Goal: Transaction & Acquisition: Purchase product/service

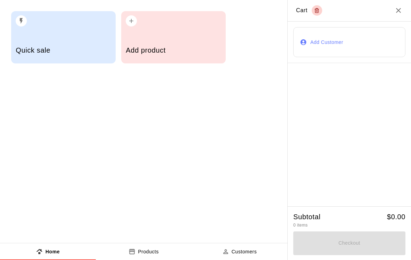
scroll to position [0, 1]
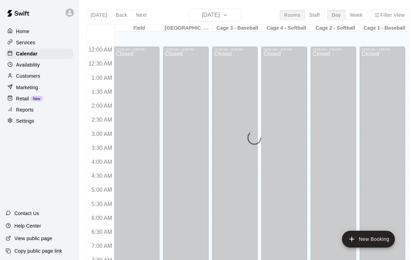
scroll to position [415, 0]
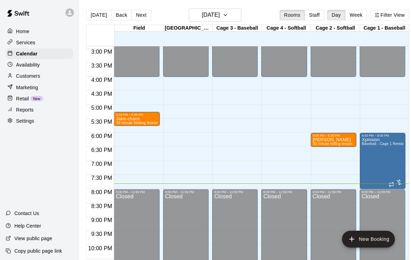
click at [46, 100] on div "Retail New" at bounding box center [39, 98] width 67 height 10
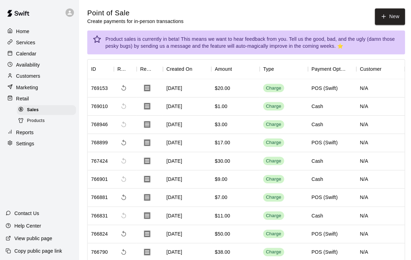
click at [381, 24] on button "New" at bounding box center [387, 16] width 30 height 16
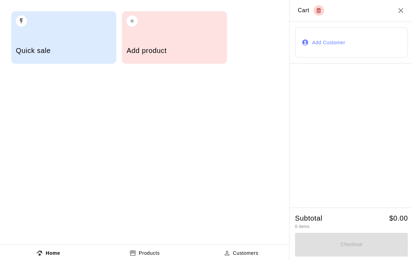
click at [199, 53] on h5 "Add product" at bounding box center [173, 50] width 95 height 9
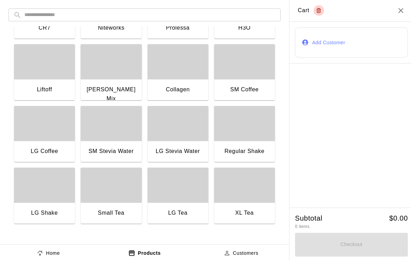
scroll to position [477, 0]
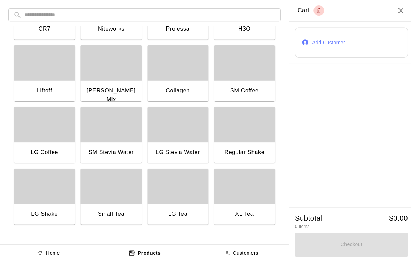
click at [125, 139] on div "button" at bounding box center [110, 123] width 61 height 35
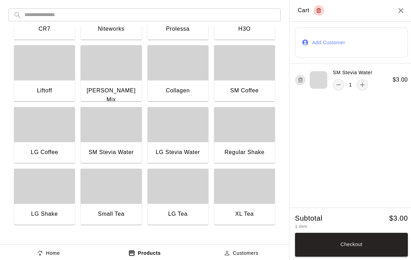
click at [346, 253] on button "Checkout" at bounding box center [349, 243] width 112 height 24
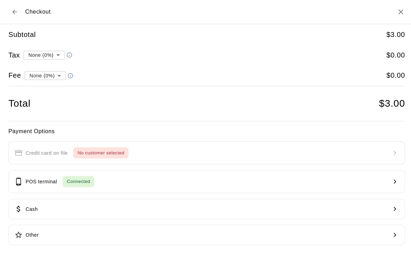
click at [134, 207] on button "Cash" at bounding box center [205, 207] width 394 height 20
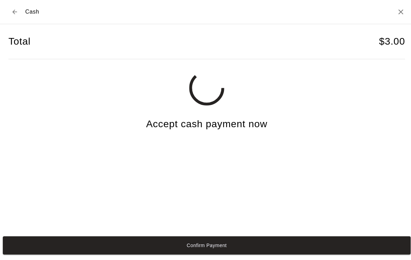
click at [117, 248] on button "Confirm Payment" at bounding box center [205, 244] width 405 height 18
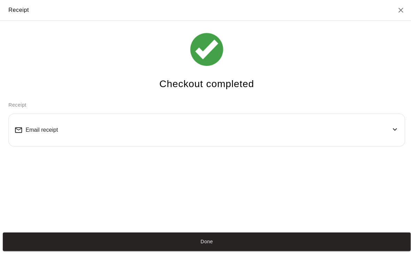
click at [372, 249] on button "Done" at bounding box center [205, 240] width 405 height 18
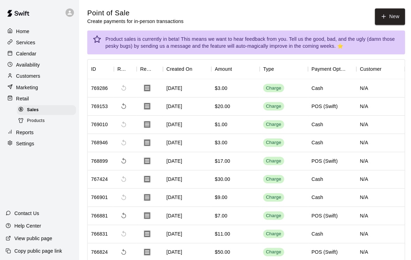
click at [380, 21] on button "New" at bounding box center [387, 16] width 30 height 16
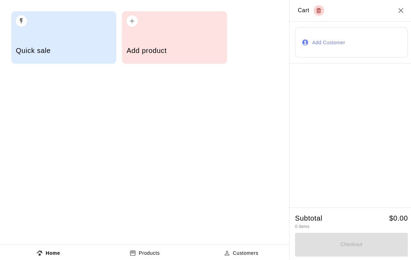
click at [200, 48] on h5 "Add product" at bounding box center [173, 50] width 95 height 9
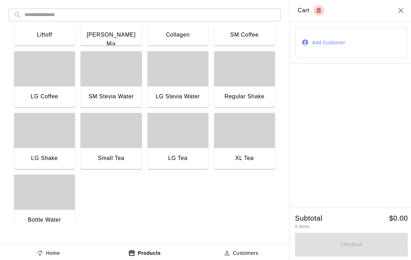
scroll to position [532, 0]
click at [120, 91] on div "SM Stevia Water" at bounding box center [110, 97] width 61 height 22
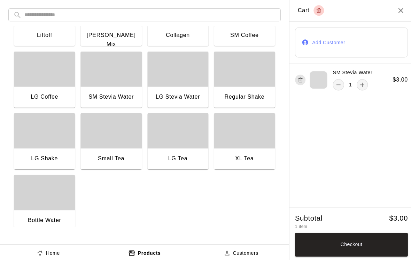
click at [120, 90] on div "SM Stevia Water" at bounding box center [110, 97] width 61 height 22
click at [55, 209] on div "Bottle Water" at bounding box center [44, 219] width 61 height 22
click at [357, 246] on button "Checkout" at bounding box center [349, 243] width 112 height 24
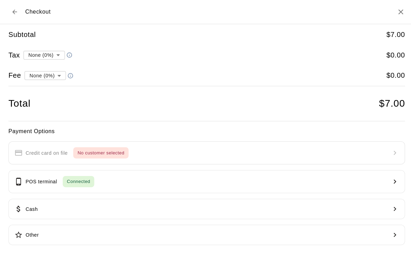
click at [205, 204] on button "Cash" at bounding box center [205, 207] width 394 height 20
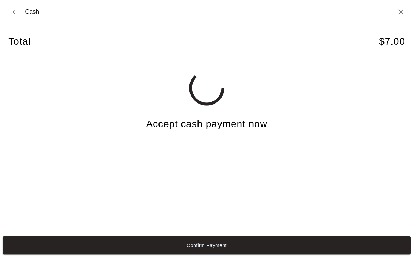
click at [299, 253] on button "Confirm Payment" at bounding box center [205, 244] width 405 height 18
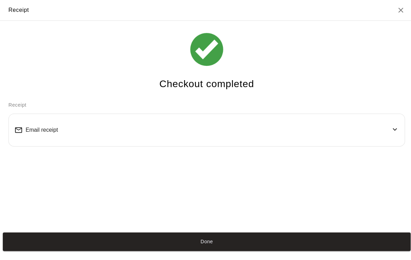
click at [303, 249] on button "Done" at bounding box center [205, 240] width 405 height 18
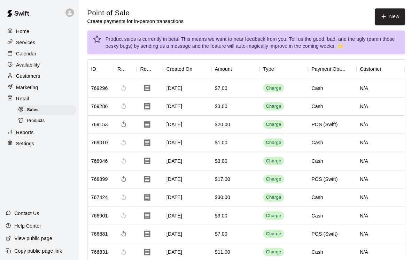
click at [387, 18] on button "New" at bounding box center [387, 16] width 30 height 16
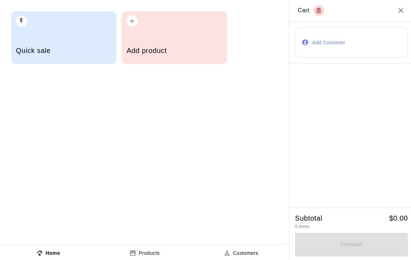
click at [199, 55] on div "Add product" at bounding box center [173, 51] width 95 height 25
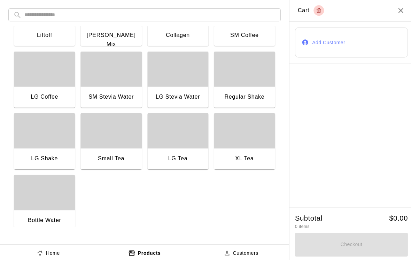
click at [117, 92] on div "SM Stevia Water" at bounding box center [110, 96] width 49 height 9
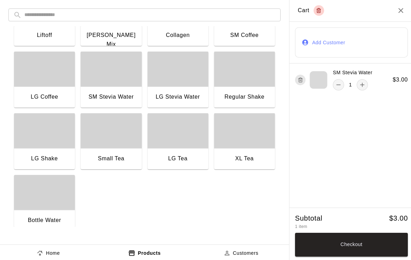
click at [390, 251] on button "Checkout" at bounding box center [349, 243] width 112 height 24
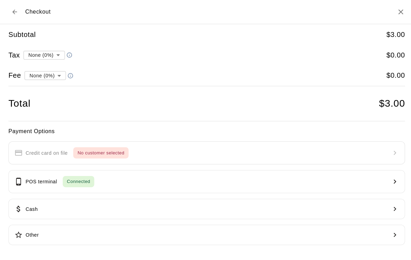
click at [217, 204] on button "Cash" at bounding box center [205, 207] width 394 height 20
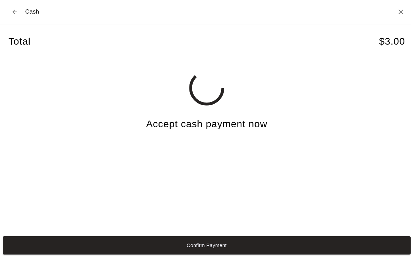
click at [267, 225] on div "Total $ 3.00 Accept cash payment now" at bounding box center [205, 124] width 394 height 201
click at [272, 252] on button "Confirm Payment" at bounding box center [205, 244] width 405 height 18
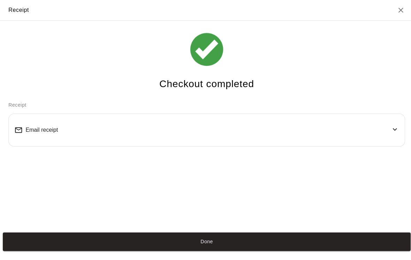
click at [389, 228] on div "Checkout completed Receipt Email receipt" at bounding box center [205, 125] width 411 height 208
click at [88, 249] on button "Done" at bounding box center [205, 240] width 405 height 18
